Goal: Information Seeking & Learning: Learn about a topic

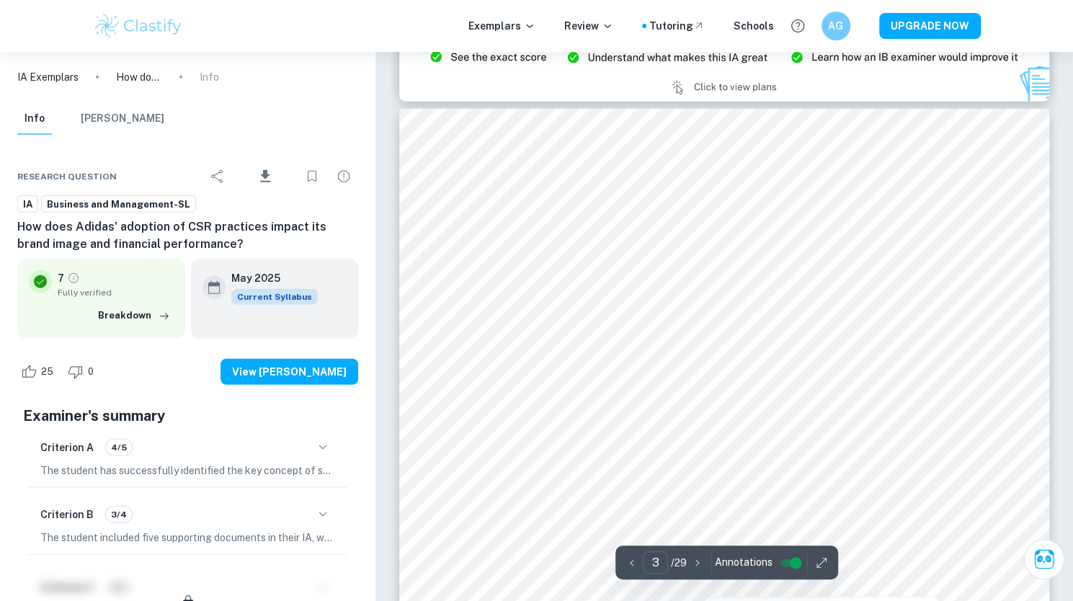
scroll to position [2161, 0]
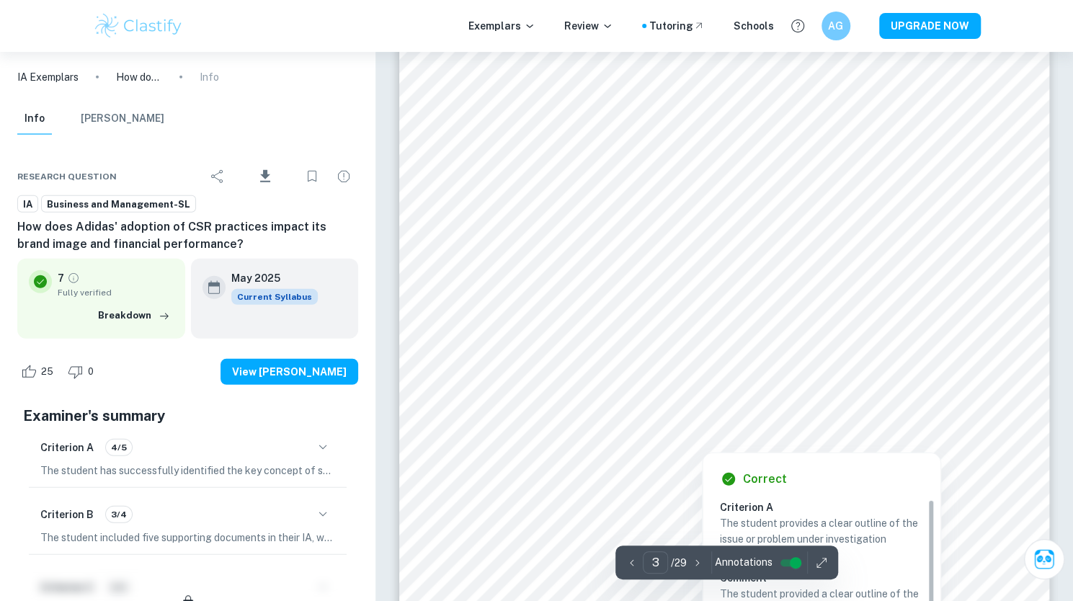
click at [928, 408] on div at bounding box center [923, 420] width 52 height 31
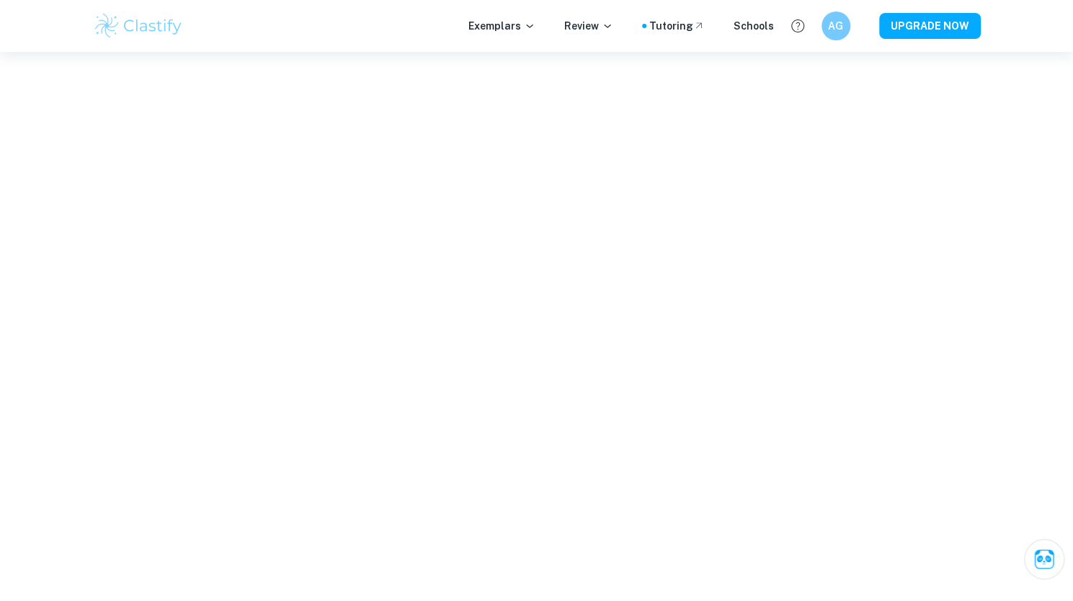
scroll to position [1909, 0]
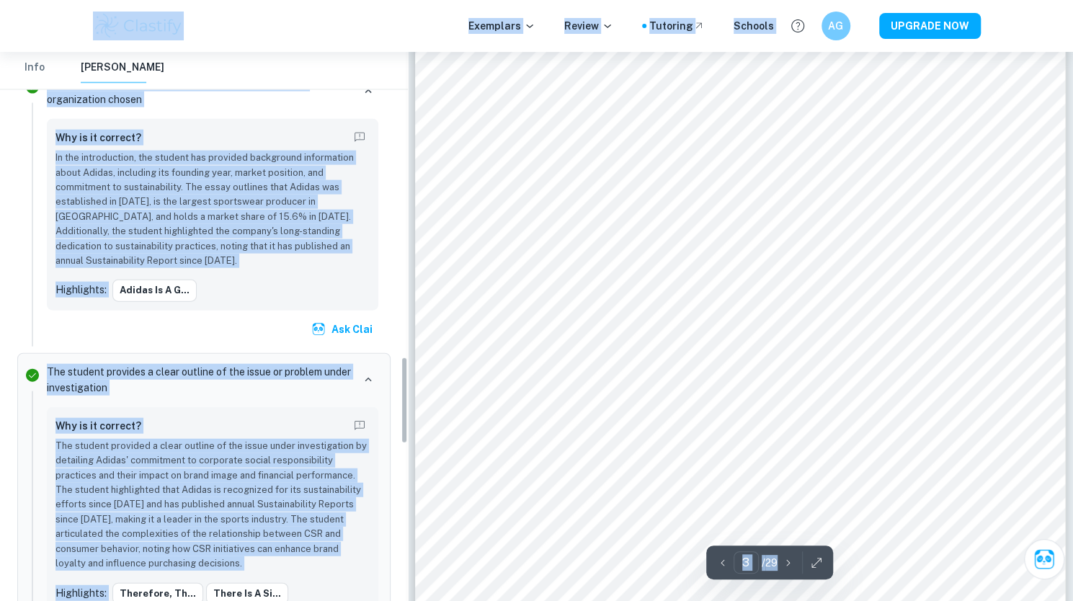
click at [414, 28] on div "Exemplars Review Tutoring Schools AG UPGRADE NOW" at bounding box center [537, 26] width 922 height 29
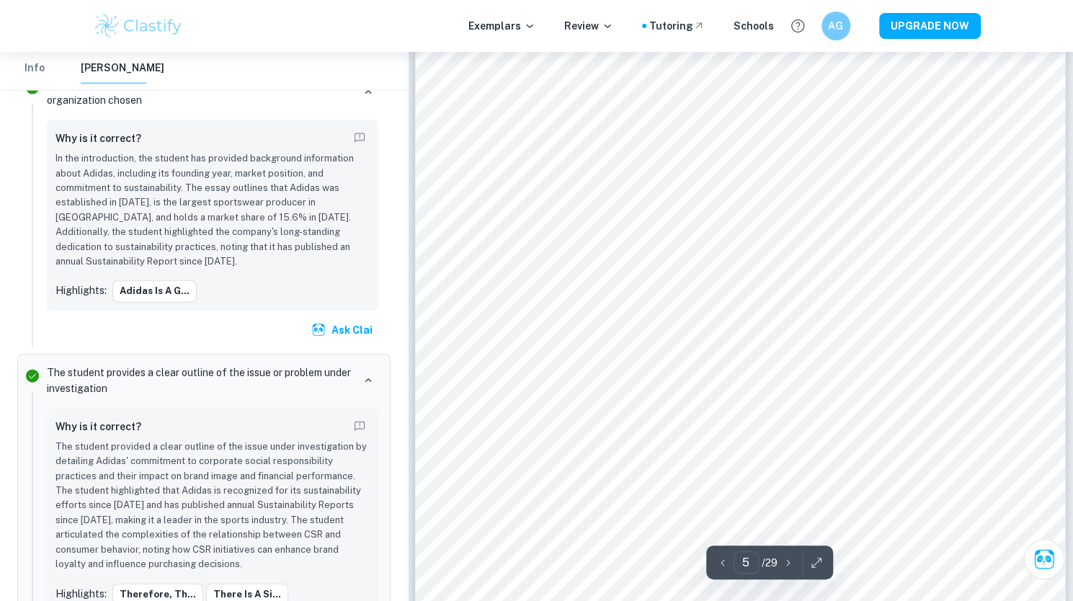
scroll to position [4147, 0]
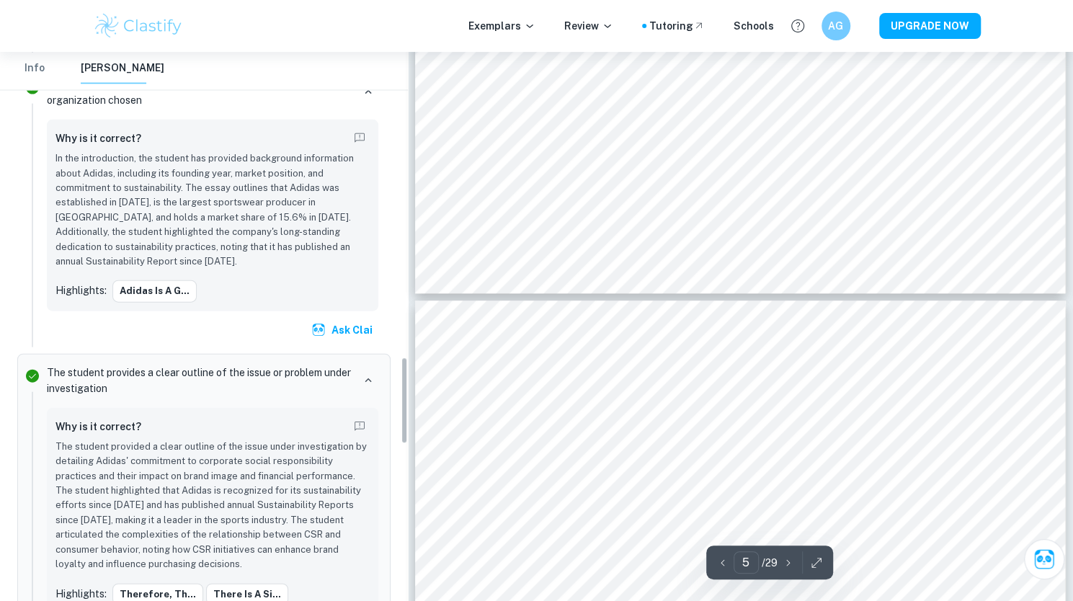
type input "4"
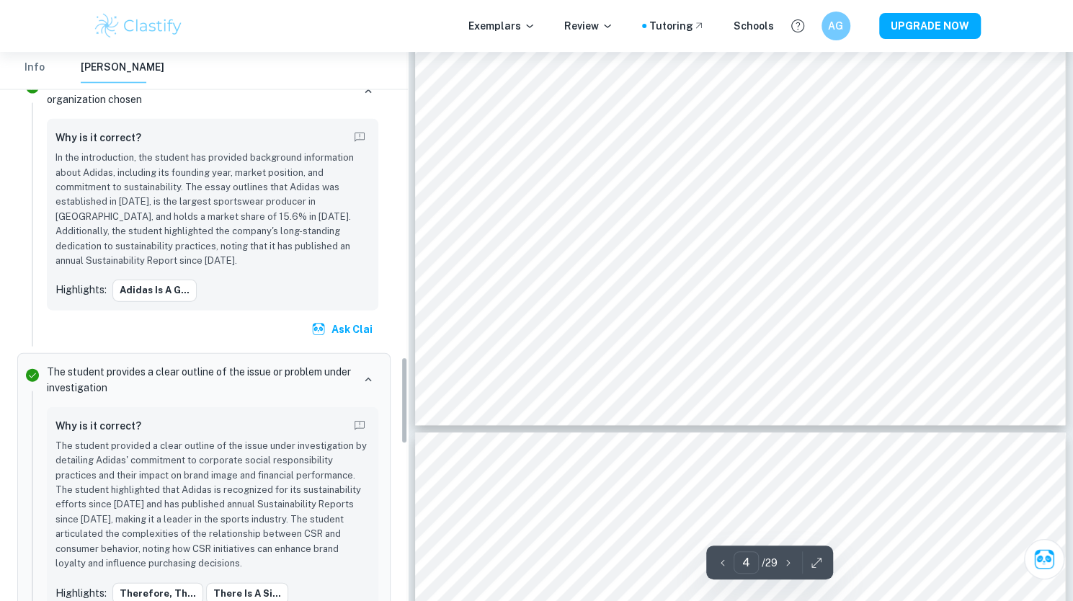
scroll to position [3355, 0]
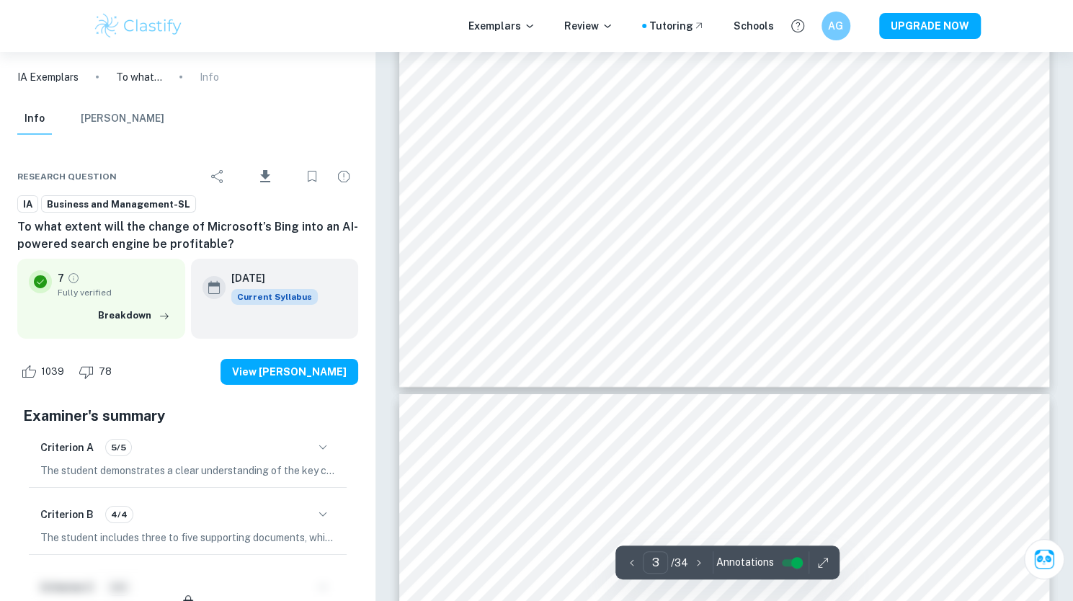
scroll to position [2410, 0]
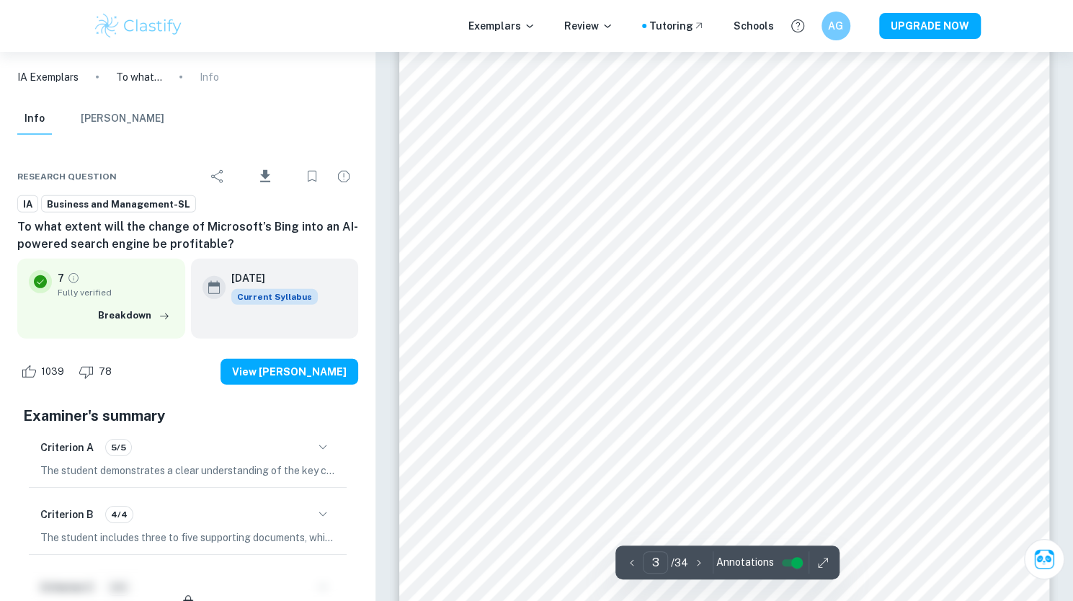
type input "4"
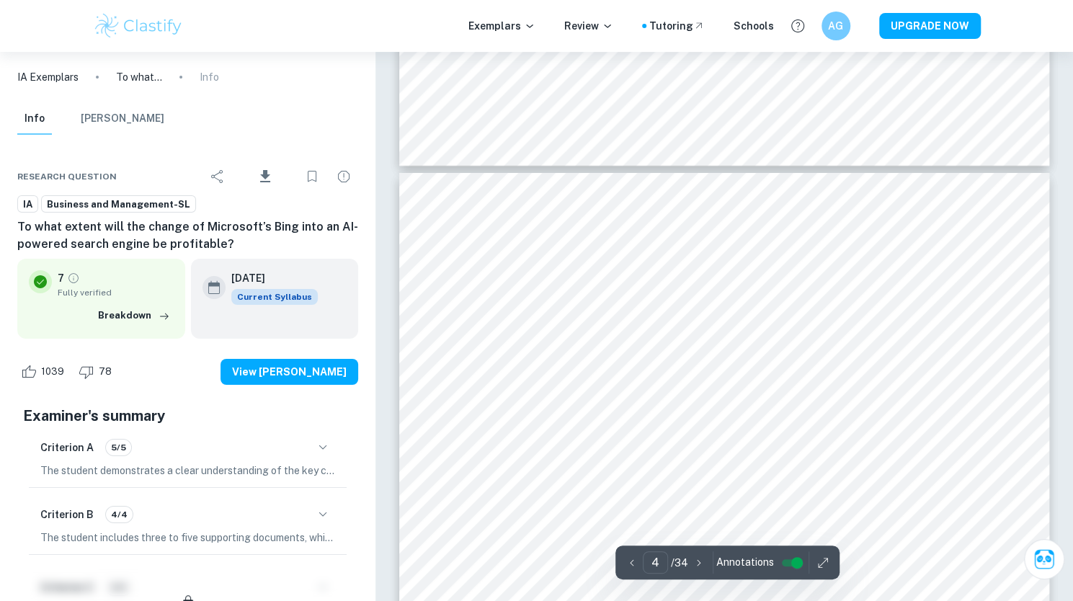
scroll to position [2878, 0]
